Goal: Transaction & Acquisition: Subscribe to service/newsletter

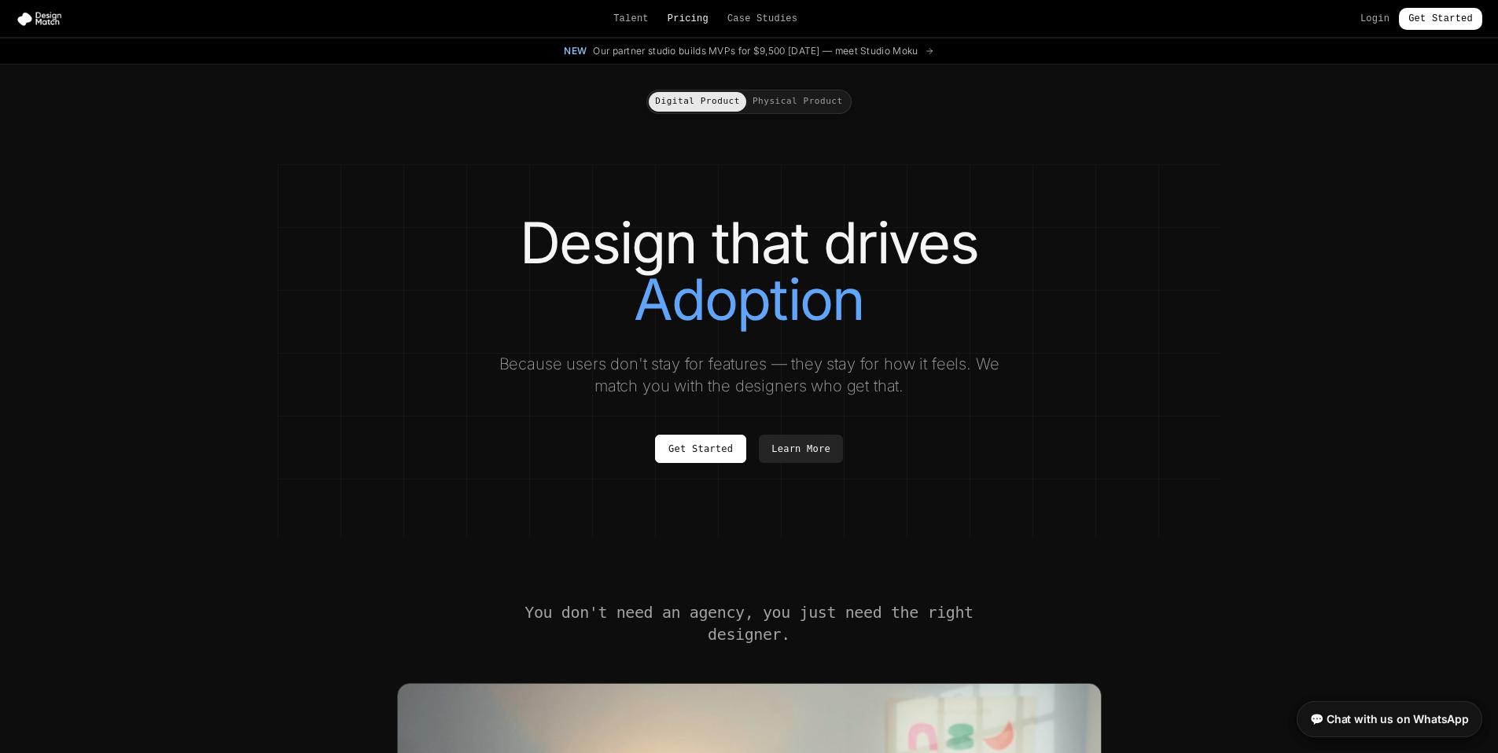
click at [691, 22] on link "Pricing" at bounding box center [688, 19] width 41 height 13
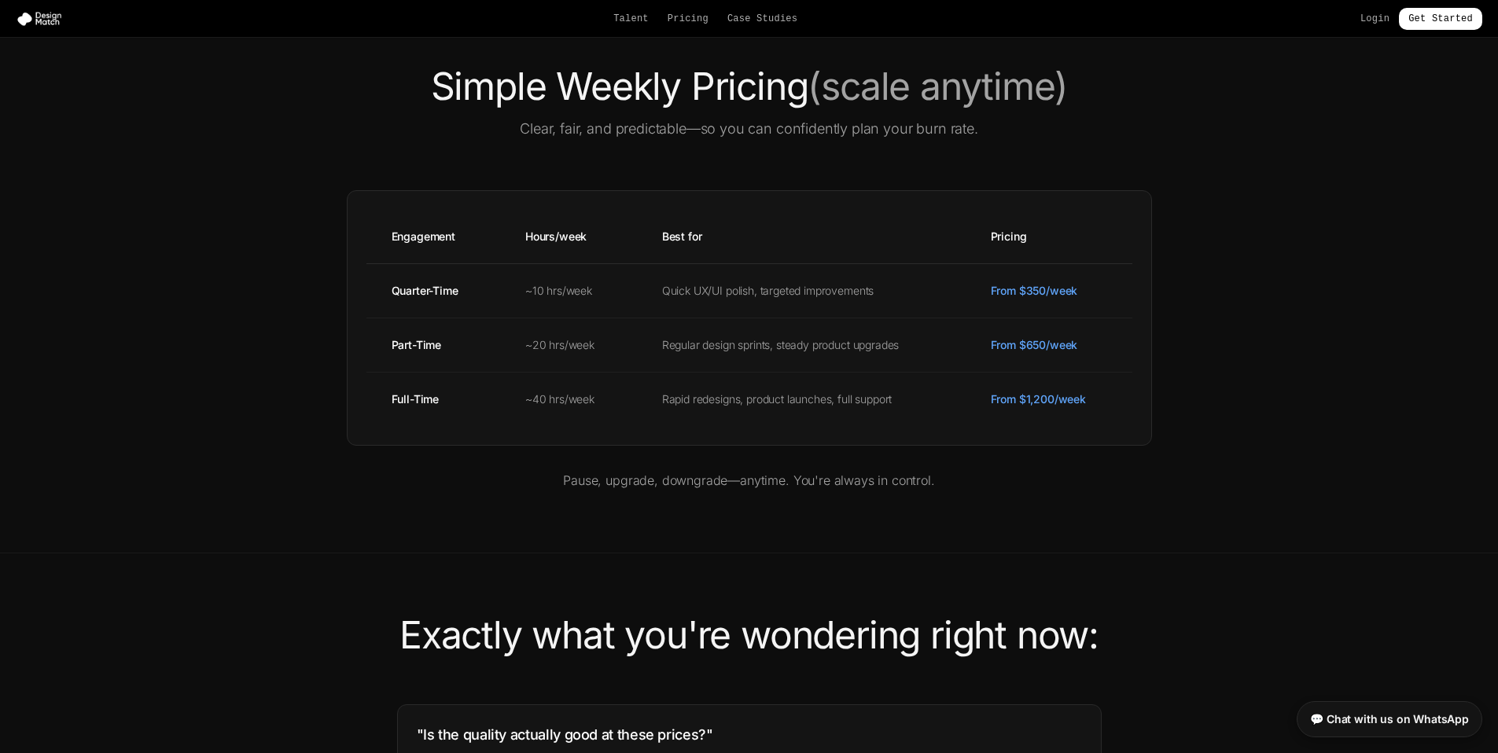
scroll to position [716, 0]
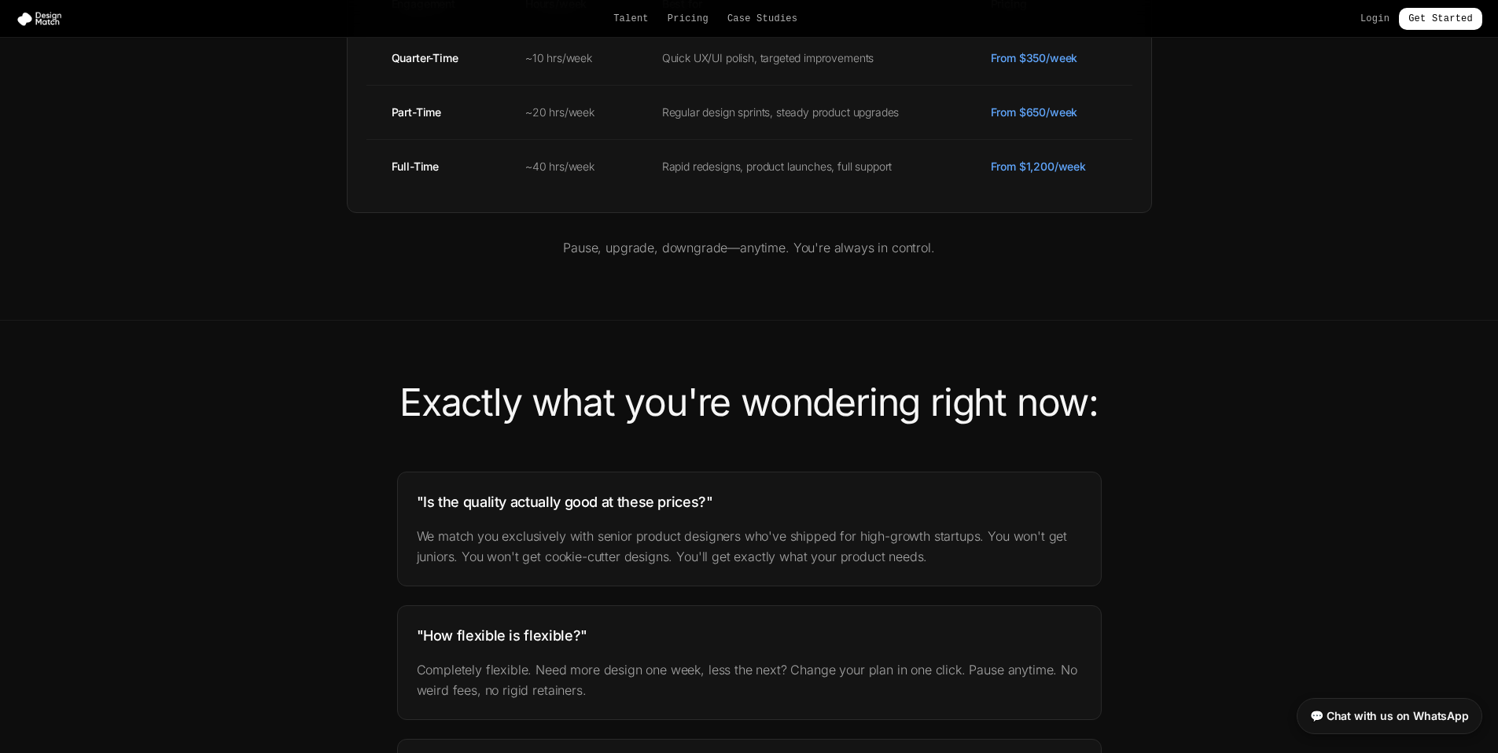
click at [1408, 729] on link "💬 Chat with us on WhatsApp" at bounding box center [1390, 716] width 186 height 36
click at [363, 301] on section "Simple Weekly Pricing (scale anytime) Clear, fair, and predictable—so you can c…" at bounding box center [749, 46] width 1498 height 549
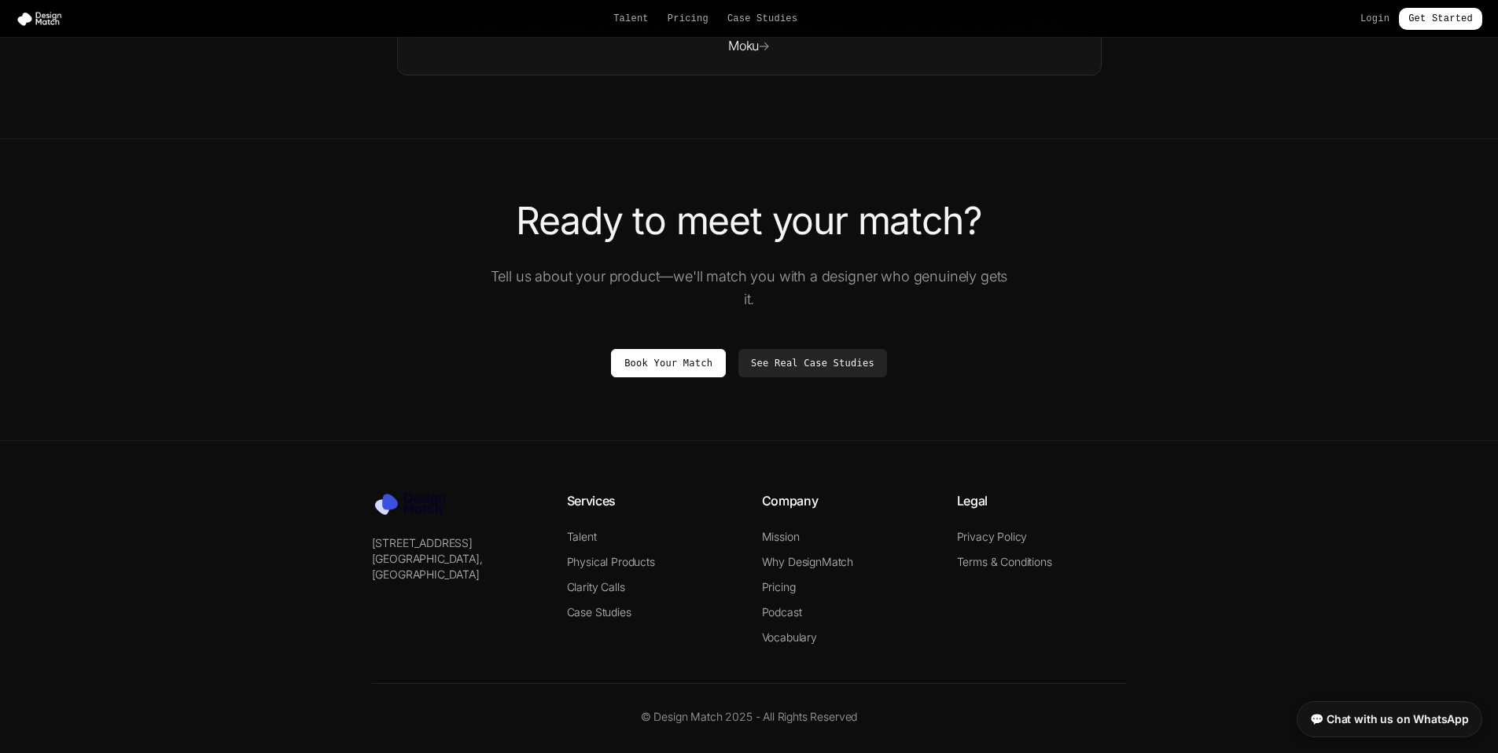
scroll to position [2747, 0]
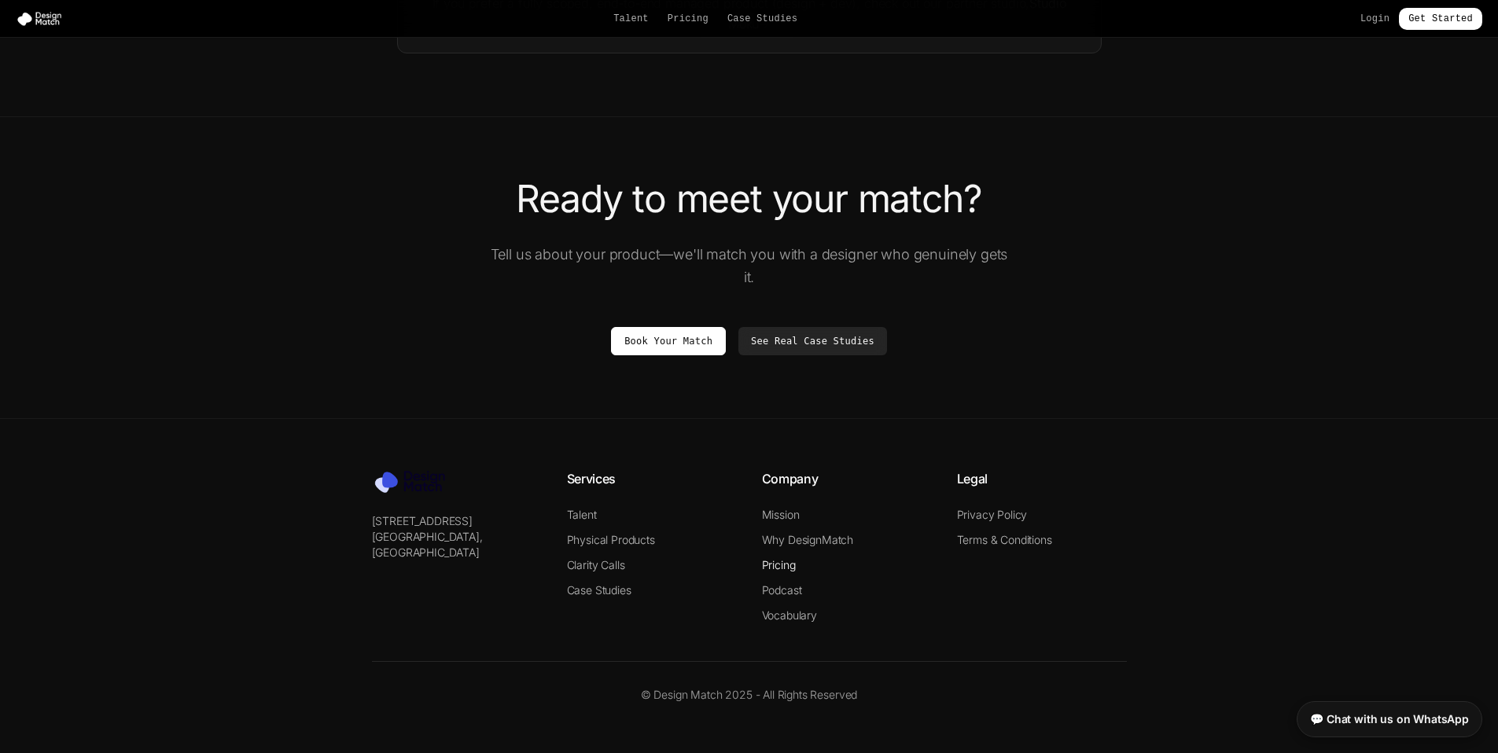
click at [788, 566] on link "Pricing" at bounding box center [779, 564] width 34 height 13
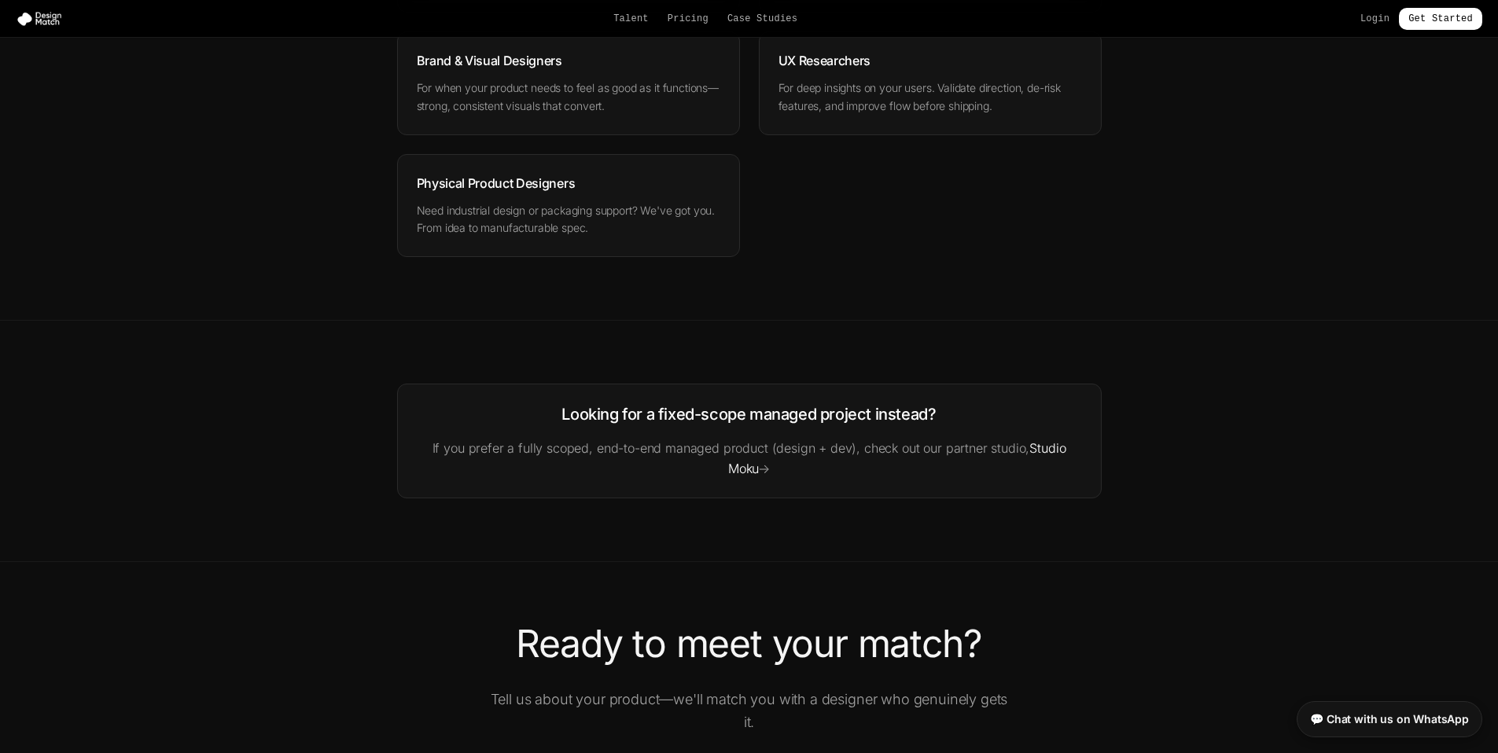
scroll to position [2442, 0]
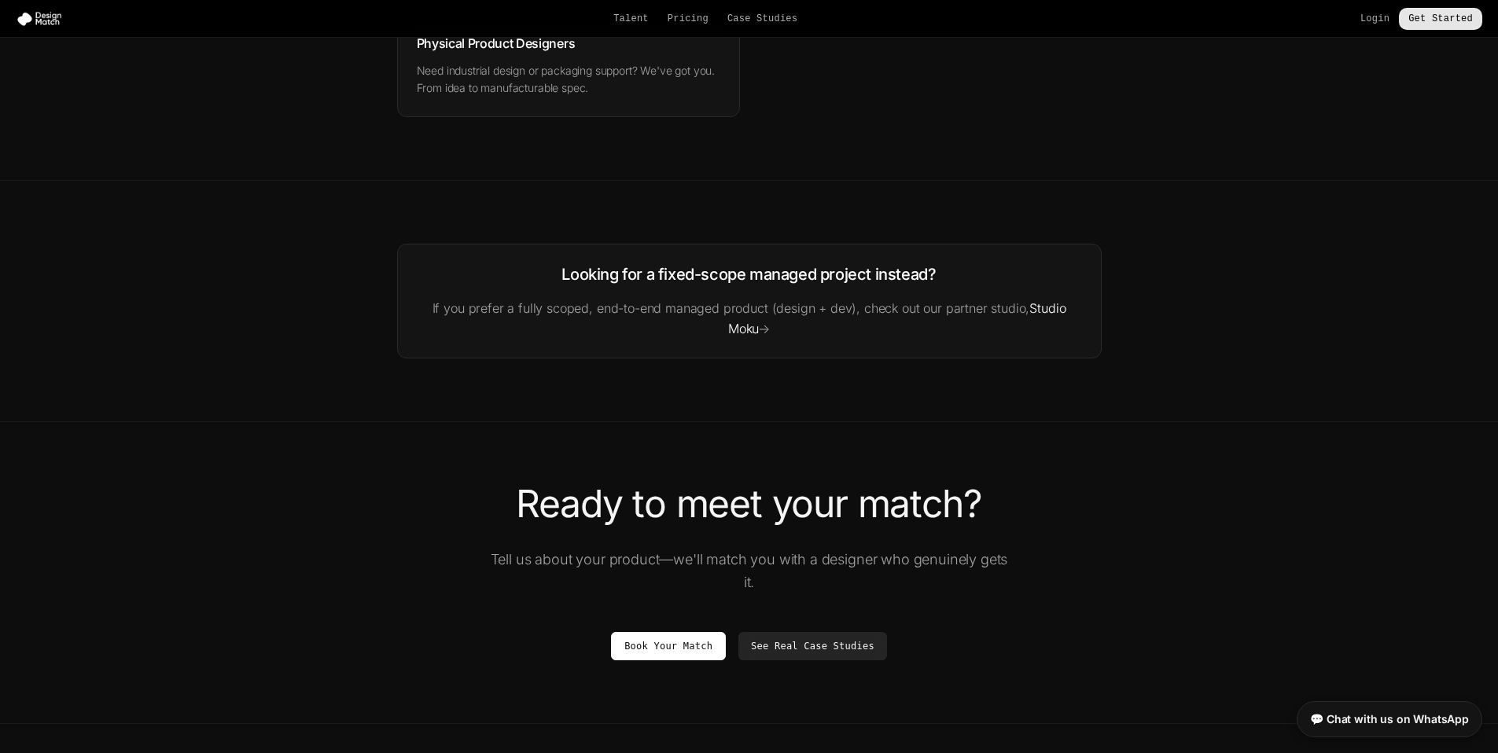
click at [1439, 18] on link "Get Started" at bounding box center [1440, 19] width 83 height 22
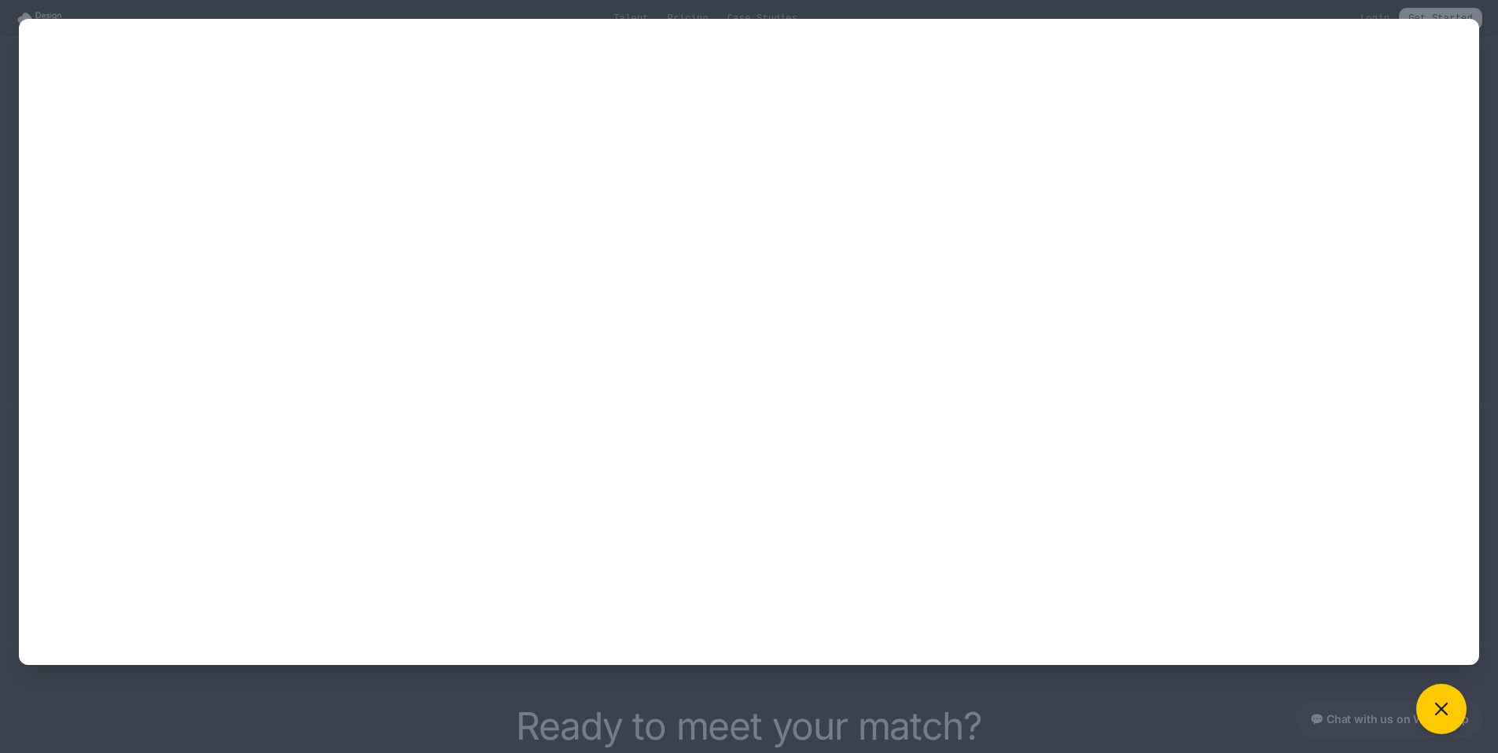
scroll to position [2219, 0]
click at [1452, 697] on button at bounding box center [1441, 709] width 50 height 50
